Goal: Transaction & Acquisition: Subscribe to service/newsletter

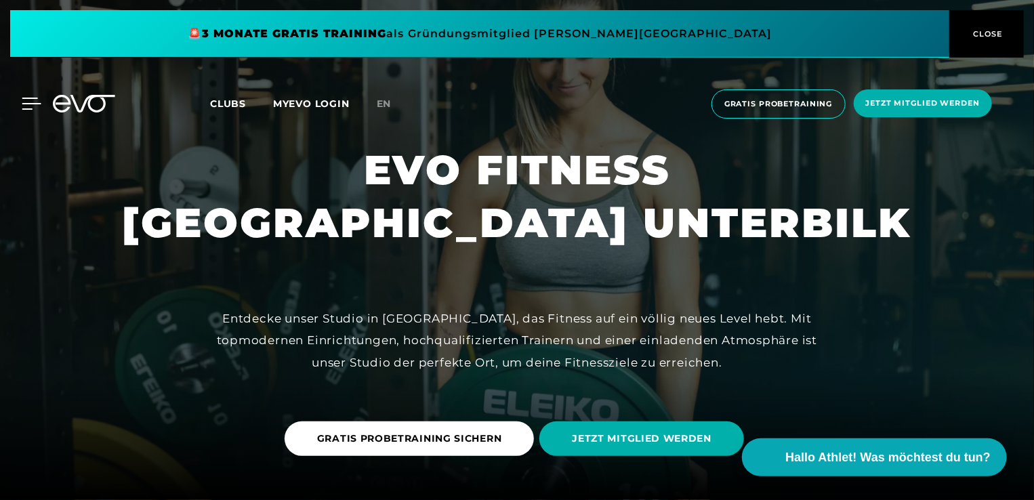
click at [24, 108] on icon at bounding box center [31, 103] width 19 height 11
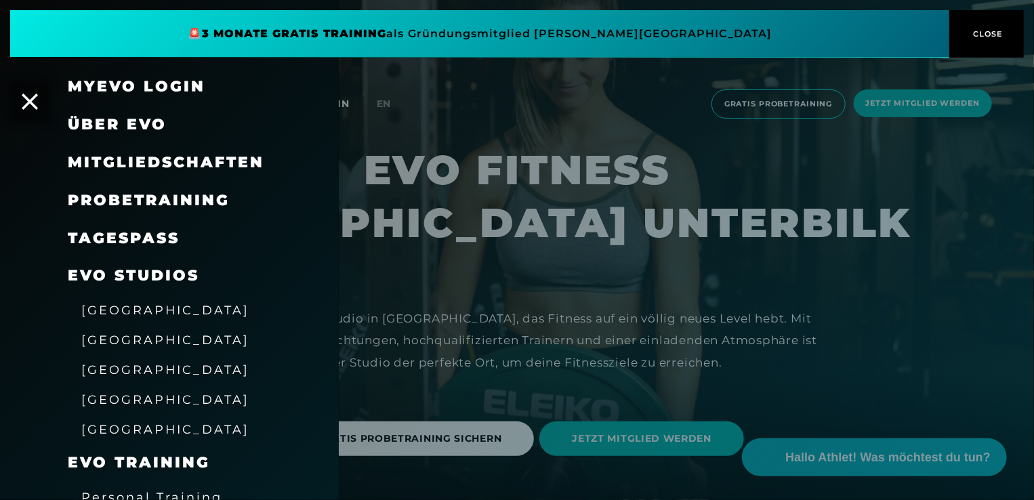
click at [205, 155] on span "Mitgliedschaften" at bounding box center [166, 162] width 197 height 18
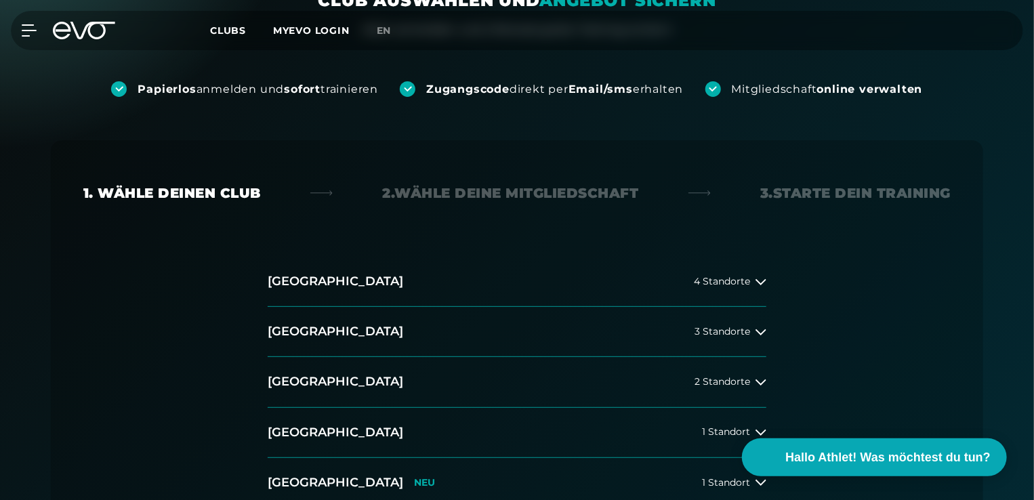
scroll to position [226, 0]
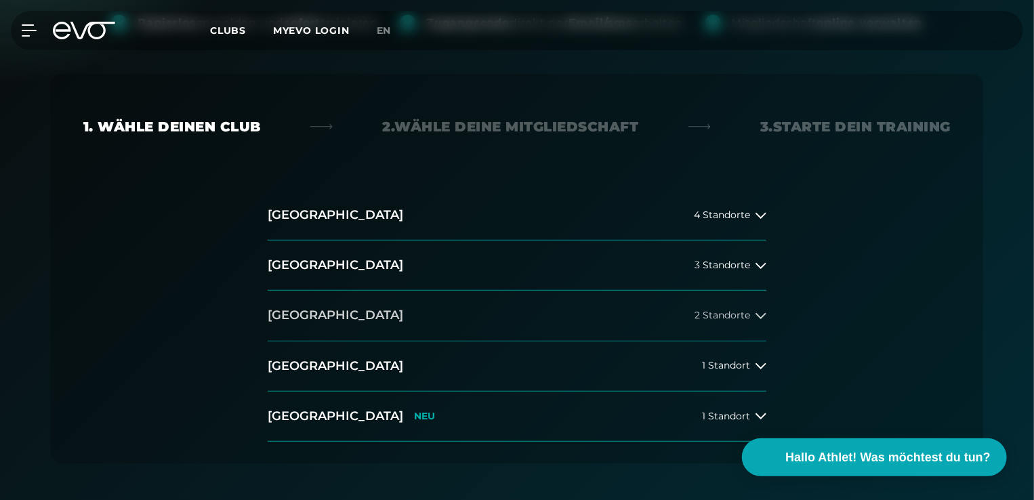
click at [726, 317] on span "2 Standorte" at bounding box center [723, 315] width 56 height 10
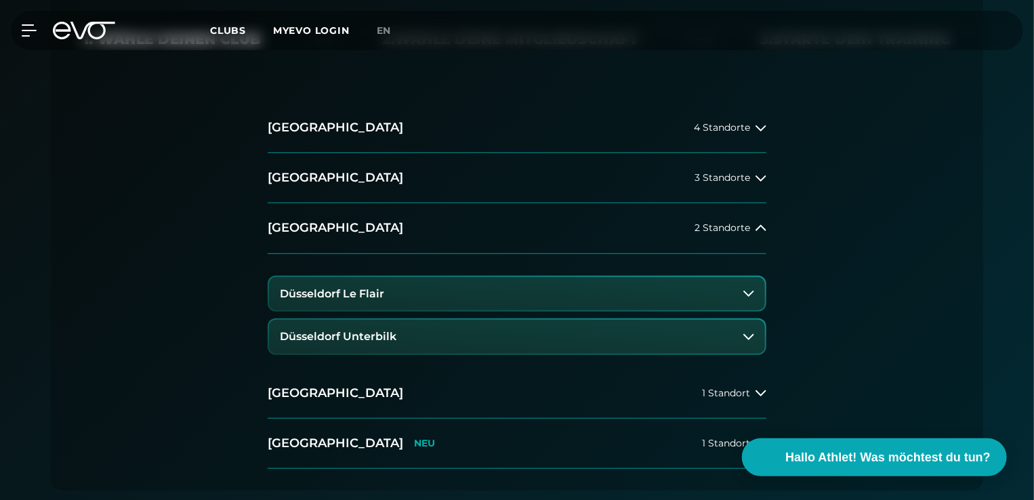
scroll to position [339, 0]
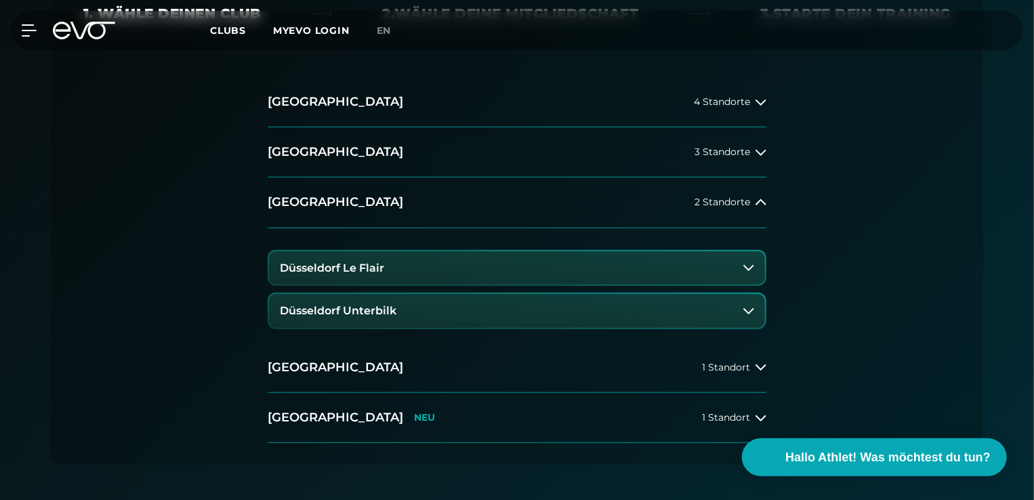
click at [667, 310] on button "Düsseldorf Unterbilk" at bounding box center [517, 311] width 496 height 34
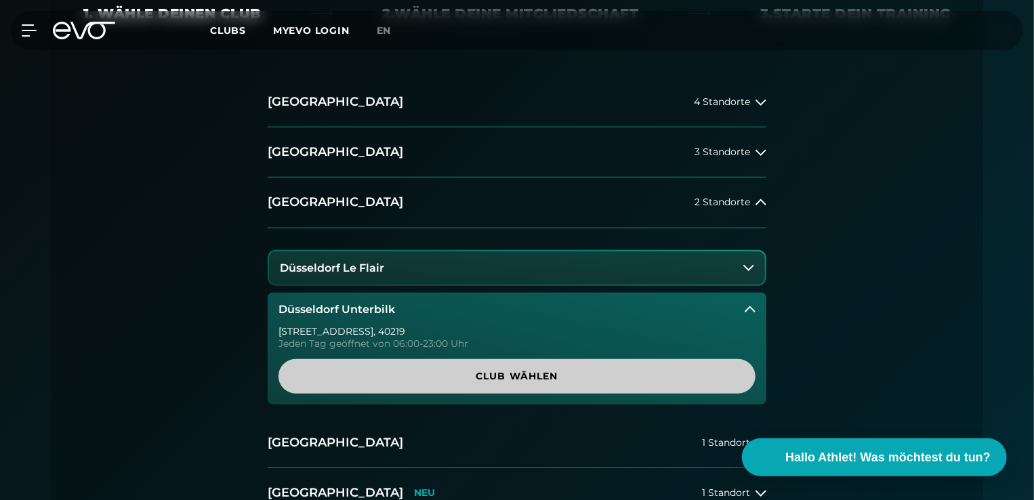
click at [630, 377] on span "Club wählen" at bounding box center [517, 376] width 412 height 14
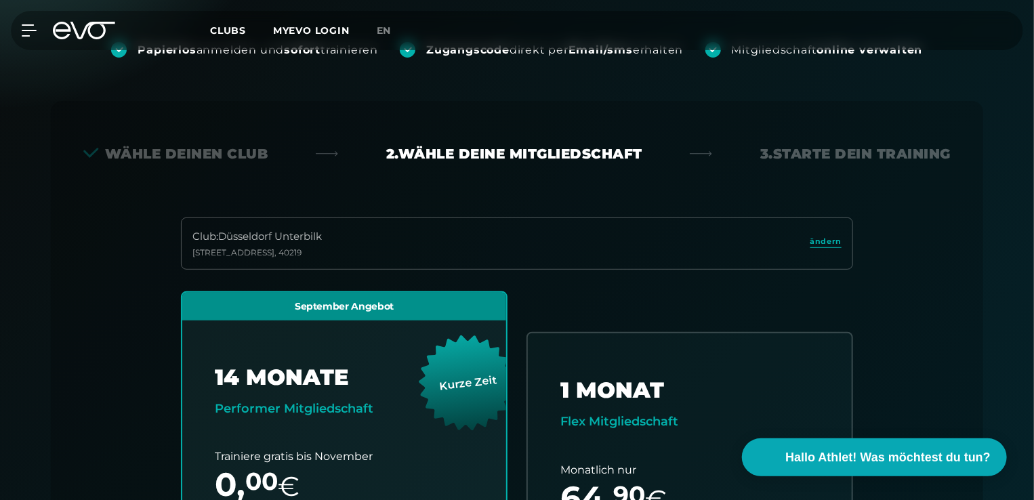
scroll to position [73, 0]
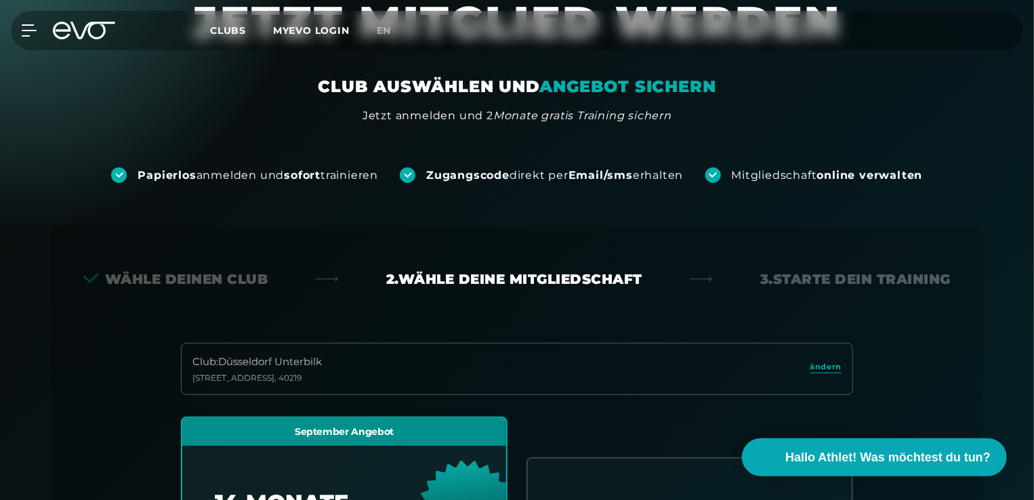
click at [233, 33] on span "Clubs" at bounding box center [228, 30] width 36 height 12
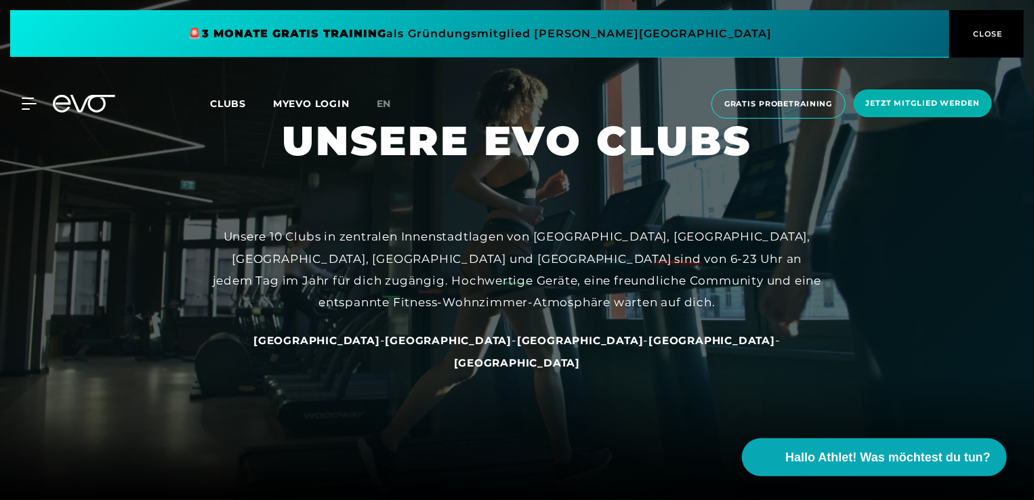
click at [28, 110] on div "MyEVO Login Über EVO Mitgliedschaften Probetraining TAGESPASS EVO Studios [GEOG…" at bounding box center [517, 104] width 1029 height 51
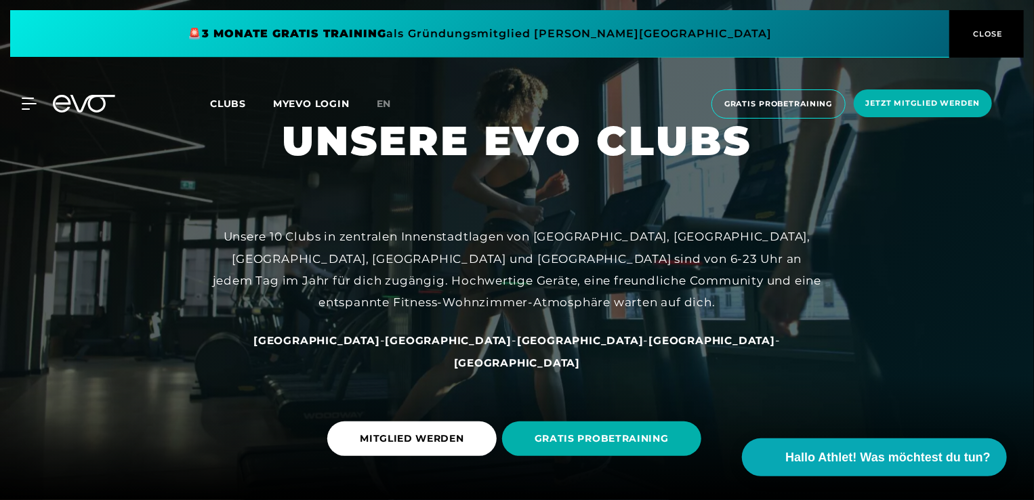
click at [25, 110] on div "MyEVO Login Über EVO Mitgliedschaften Probetraining TAGESPASS EVO Studios [GEOG…" at bounding box center [517, 104] width 1029 height 51
click at [33, 103] on icon at bounding box center [31, 103] width 19 height 11
